Goal: Task Accomplishment & Management: Manage account settings

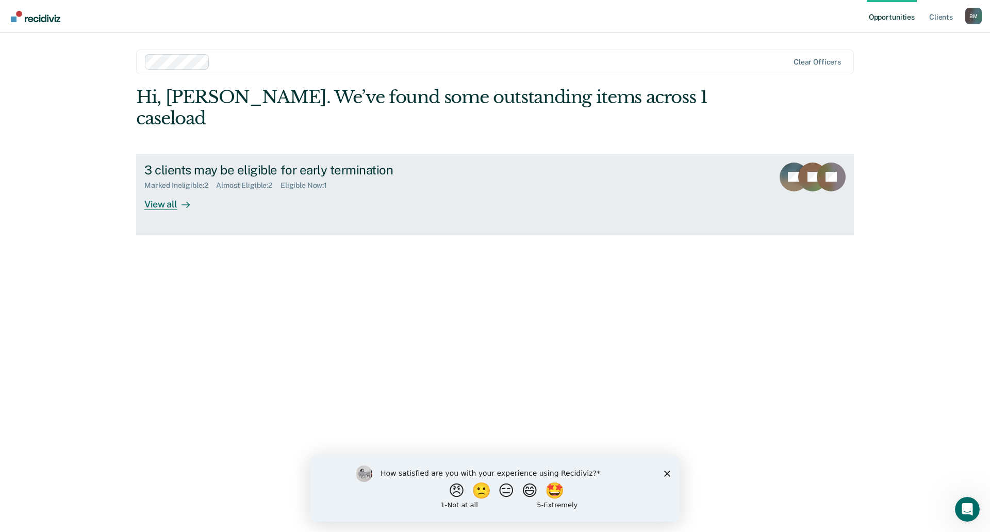
click at [160, 190] on div "View all" at bounding box center [173, 200] width 58 height 20
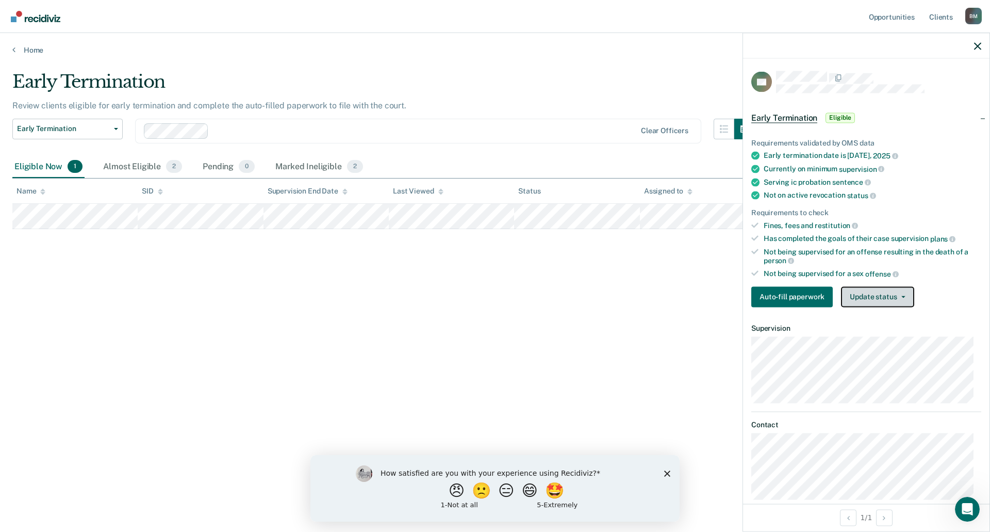
click at [883, 292] on button "Update status" at bounding box center [877, 296] width 73 height 21
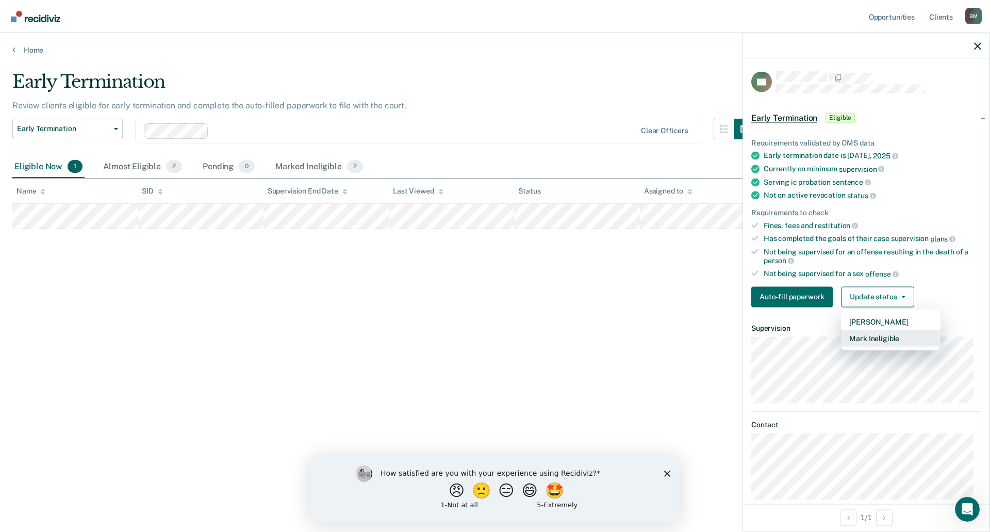
click at [868, 338] on button "Mark Ineligible" at bounding box center [891, 338] width 100 height 17
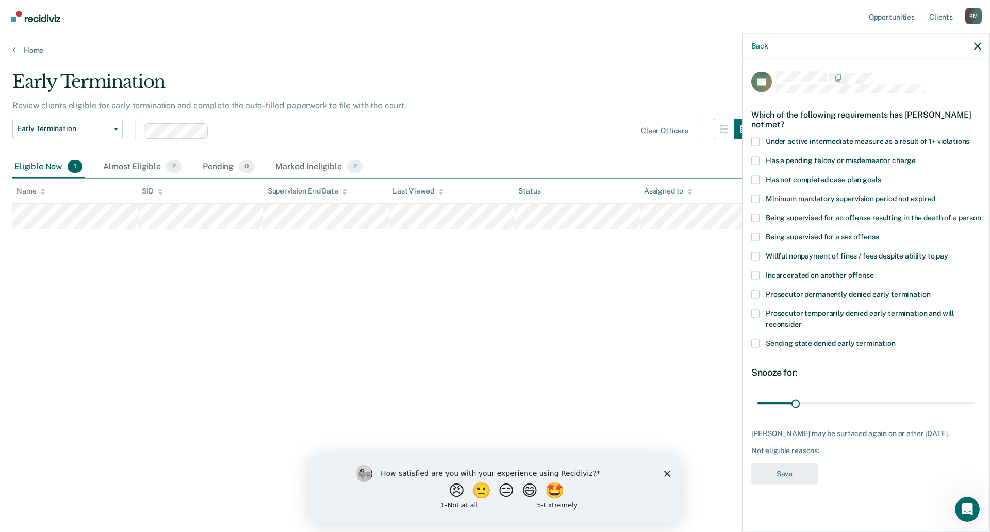
click at [756, 313] on span at bounding box center [756, 313] width 8 height 8
click at [802, 320] on input "Prosecutor temporarily denied early termination and will reconsider" at bounding box center [802, 320] width 0 height 0
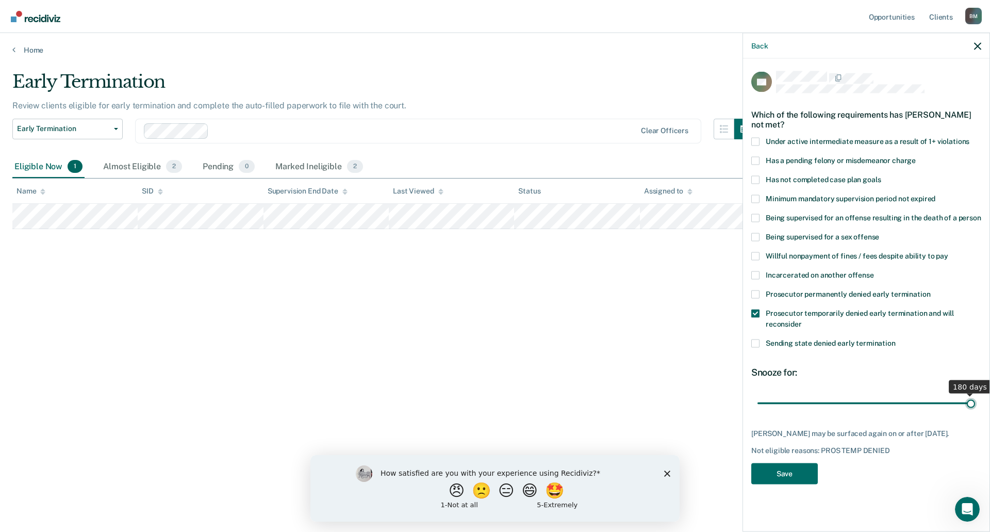
drag, startPoint x: 799, startPoint y: 403, endPoint x: 990, endPoint y: 401, distance: 191.4
type input "180"
click at [975, 401] on input "range" at bounding box center [867, 403] width 218 height 18
click at [804, 472] on button "Save" at bounding box center [785, 473] width 67 height 21
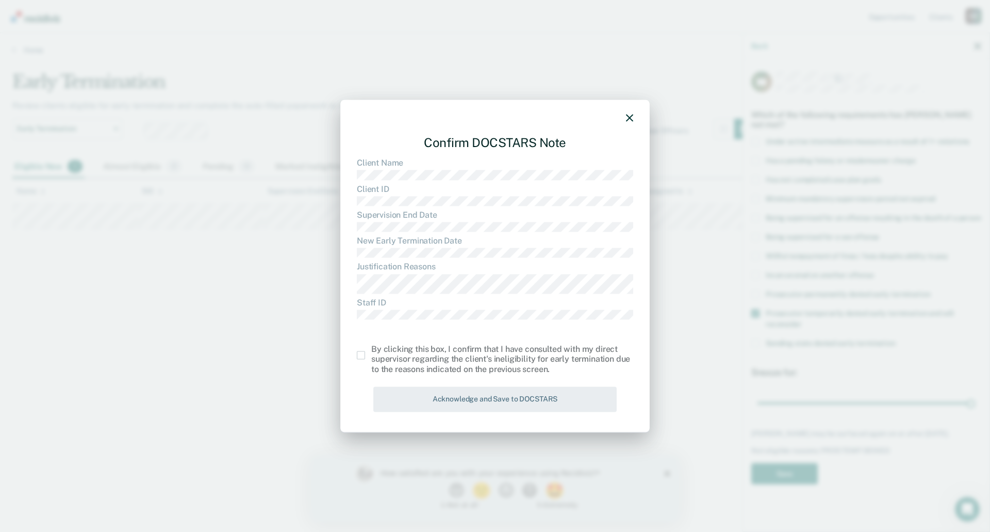
click at [361, 352] on span at bounding box center [361, 355] width 8 height 8
click at [371, 351] on input "checkbox" at bounding box center [371, 351] width 0 height 0
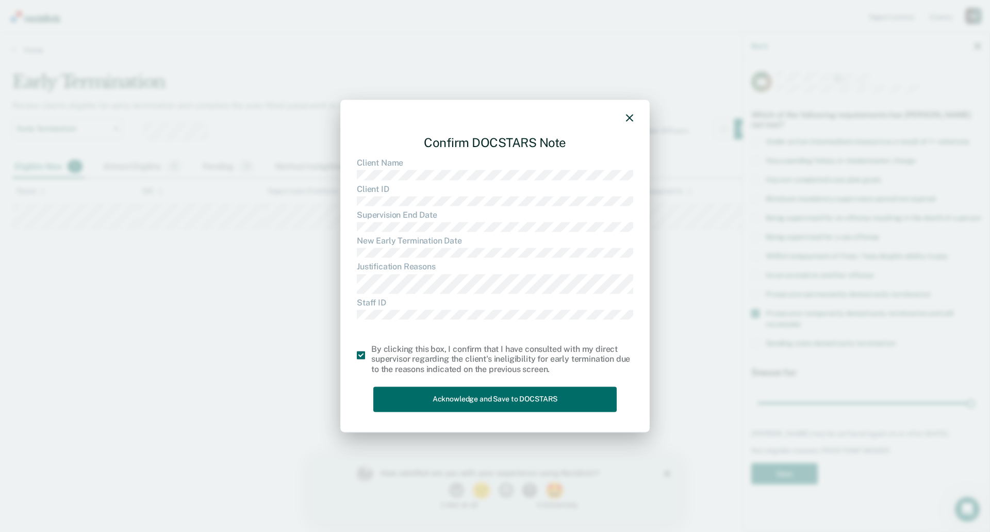
click at [409, 385] on div "Confirm DOCSTARS Note Client Name Client ID Supervision End Date New Early Term…" at bounding box center [495, 271] width 276 height 289
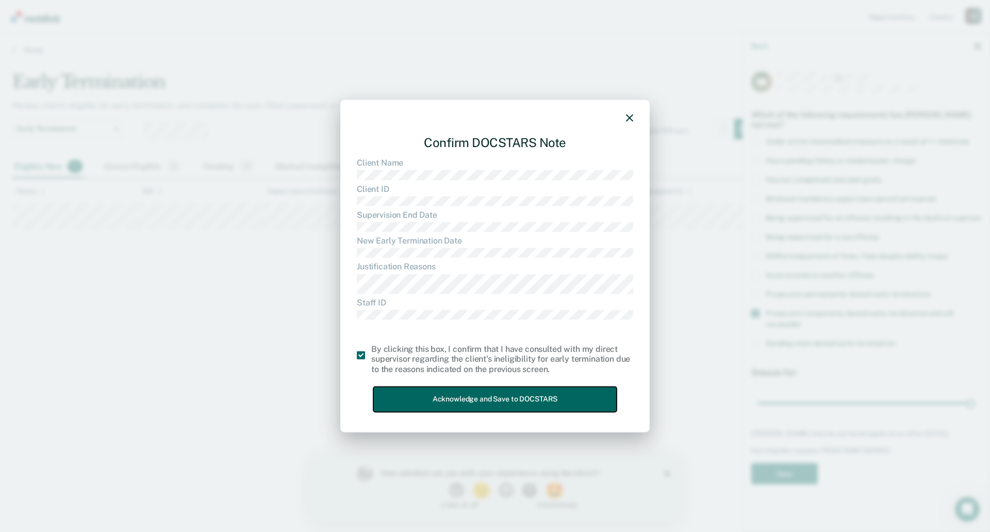
click at [419, 395] on button "Acknowledge and Save to DOCSTARS" at bounding box center [494, 398] width 243 height 25
